Goal: Transaction & Acquisition: Purchase product/service

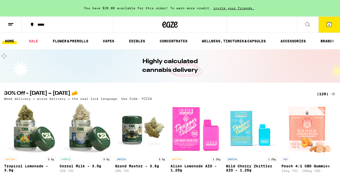
click at [328, 26] on icon at bounding box center [329, 24] width 5 height 5
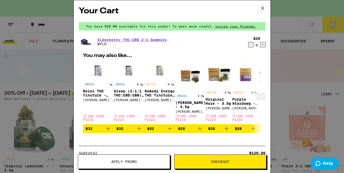
scroll to position [2, 0]
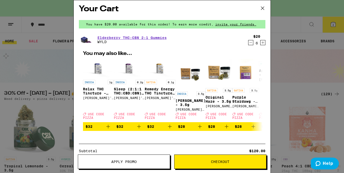
click at [248, 44] on icon "Decrement" at bounding box center [250, 43] width 5 height 6
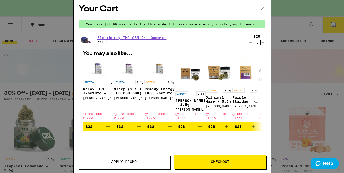
click at [248, 44] on icon "Decrement" at bounding box center [250, 43] width 5 height 6
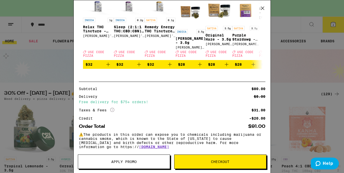
scroll to position [0, 0]
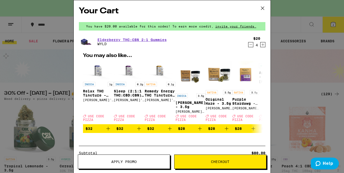
click at [262, 8] on icon at bounding box center [261, 8] width 3 height 3
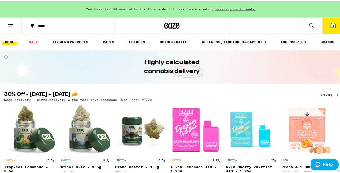
click at [310, 27] on icon at bounding box center [311, 24] width 6 height 6
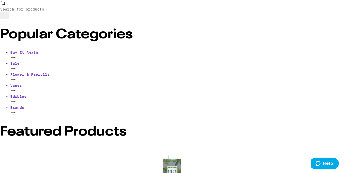
click at [47, 11] on input "Search for Products" at bounding box center [23, 9] width 47 height 5
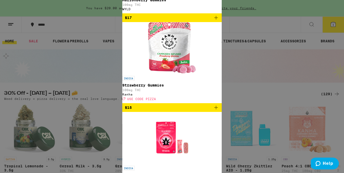
drag, startPoint x: 132, startPoint y: 10, endPoint x: 26, endPoint y: 4, distance: 105.7
paste input "Strawberry Sour Diesel Quad Infused - 1g"
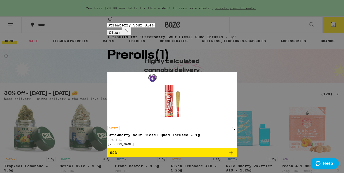
type input "Strawberry Sour Diesel Quad Infused - 1g"
click at [228, 150] on icon "Add to bag" at bounding box center [231, 153] width 6 height 6
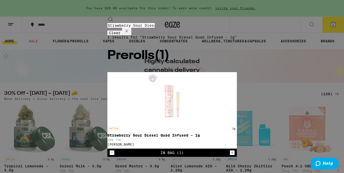
click at [130, 28] on icon at bounding box center [126, 31] width 6 height 6
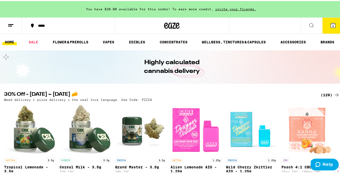
click at [332, 23] on span "6" at bounding box center [333, 24] width 2 height 3
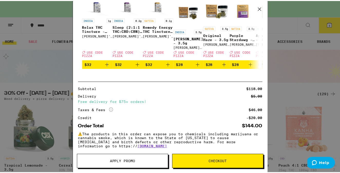
scroll to position [108, 0]
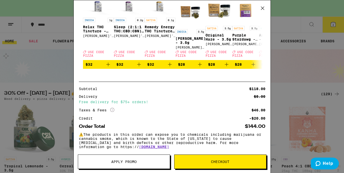
click at [128, 161] on span "Apply Promo" at bounding box center [123, 162] width 25 height 4
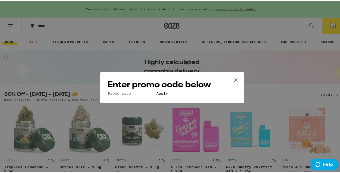
click at [155, 90] on input "Promo Code" at bounding box center [131, 92] width 47 height 5
type input "PIZZA"
drag, startPoint x: 176, startPoint y: 103, endPoint x: 206, endPoint y: 69, distance: 45.7
click at [169, 95] on button "Apply" at bounding box center [162, 92] width 15 height 5
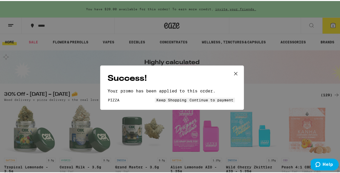
click at [201, 101] on span "Continue to payment" at bounding box center [211, 99] width 44 height 4
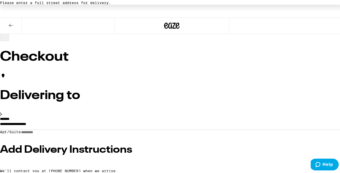
scroll to position [42, 0]
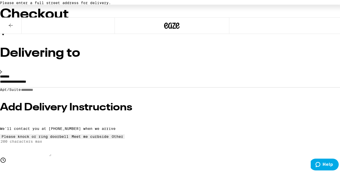
drag, startPoint x: 89, startPoint y: 74, endPoint x: 21, endPoint y: 74, distance: 68.3
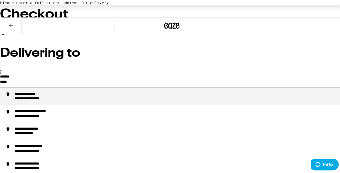
click at [59, 95] on div "**********" at bounding box center [37, 97] width 44 height 5
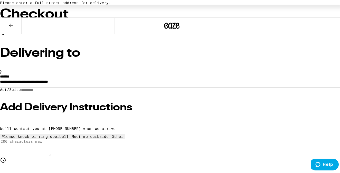
type input "**********"
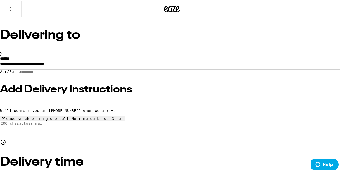
scroll to position [51, 0]
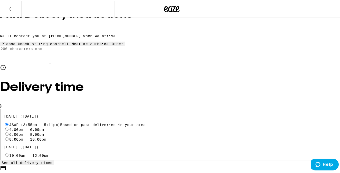
scroll to position [136, 0]
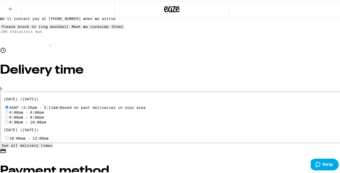
radio input "true"
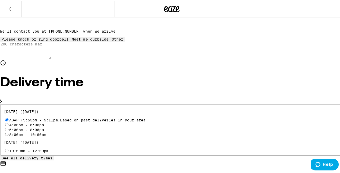
scroll to position [86, 0]
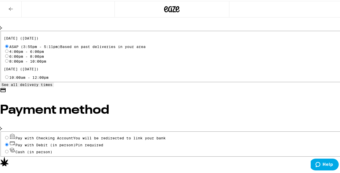
scroll to position [103, 0]
